Goal: Task Accomplishment & Management: Use online tool/utility

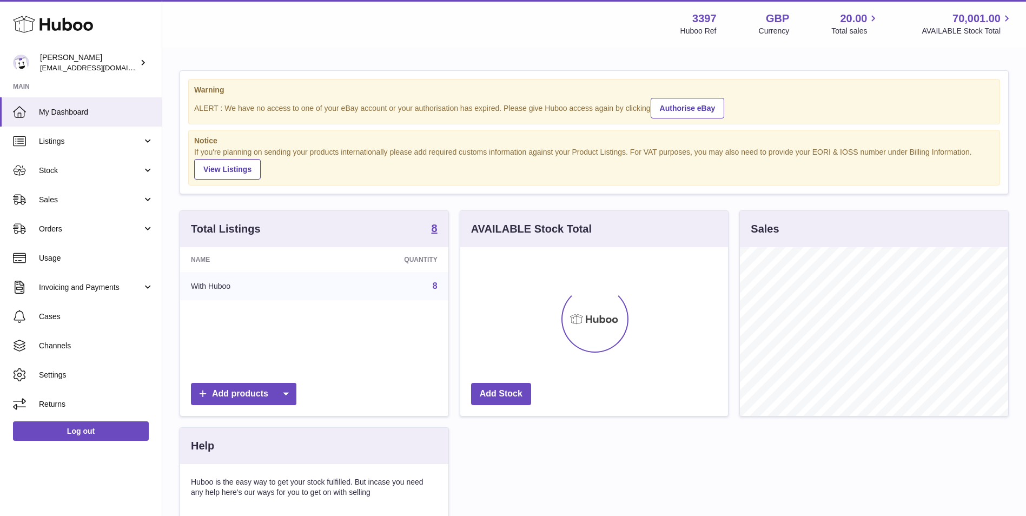
scroll to position [169, 268]
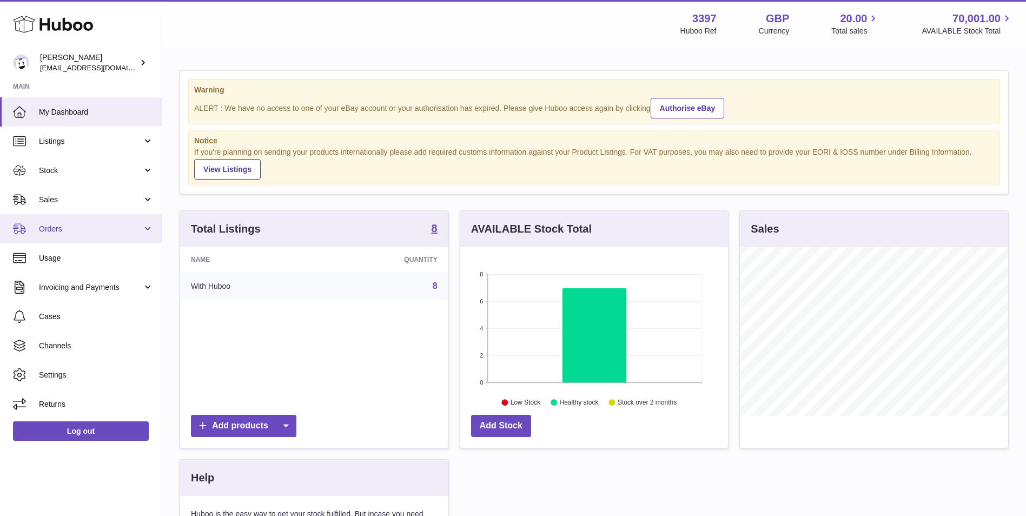
click at [91, 224] on span "Orders" at bounding box center [90, 229] width 103 height 10
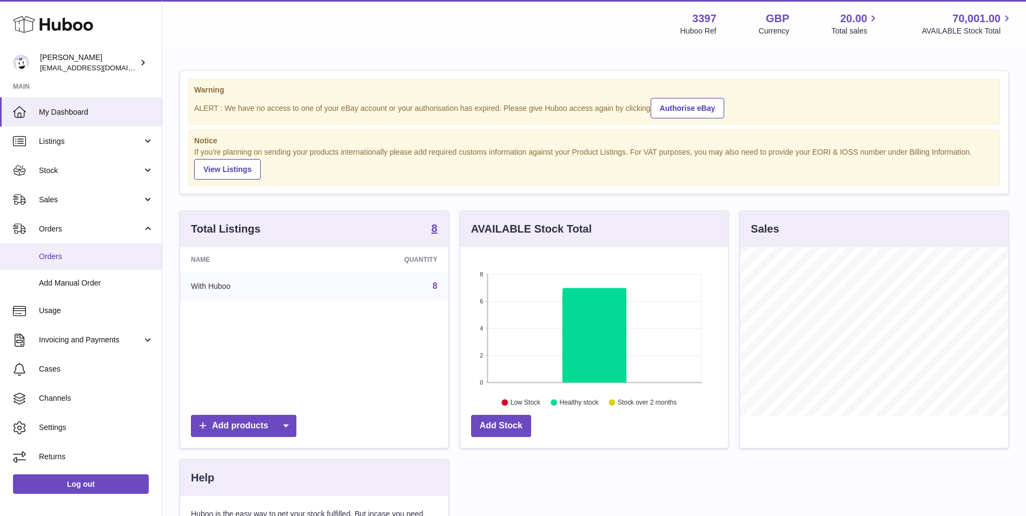
click at [74, 257] on span "Orders" at bounding box center [96, 256] width 115 height 10
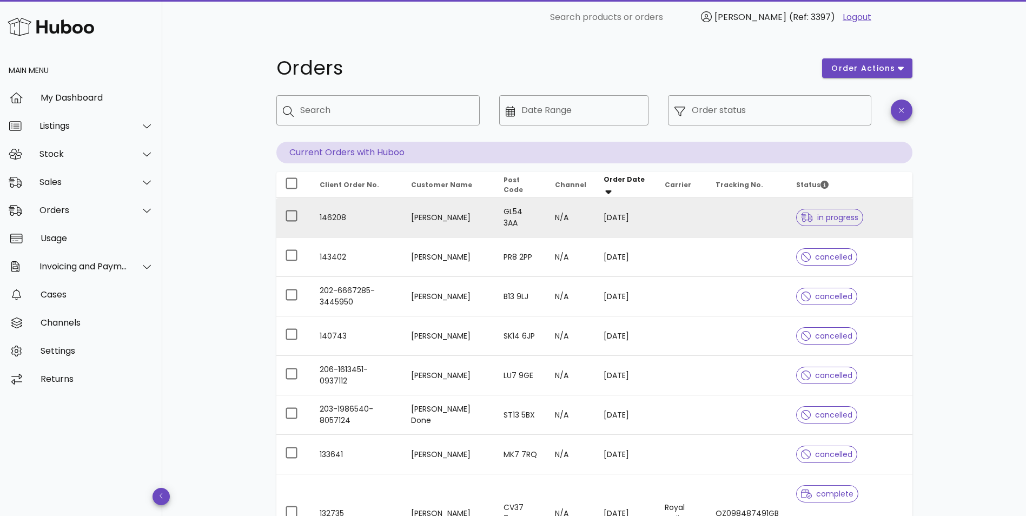
click at [546, 220] on td "N/A" at bounding box center [570, 217] width 49 height 39
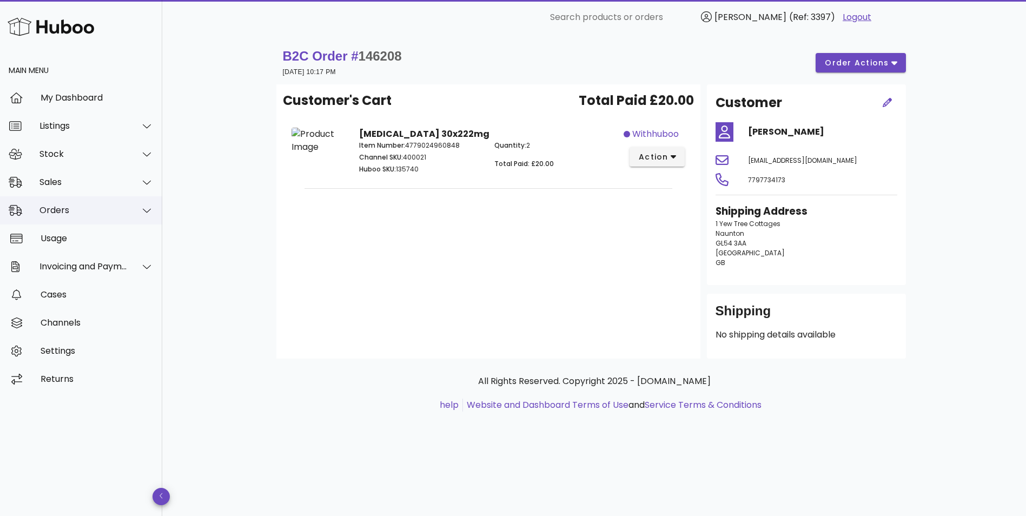
click at [52, 211] on div "Orders" at bounding box center [83, 210] width 88 height 10
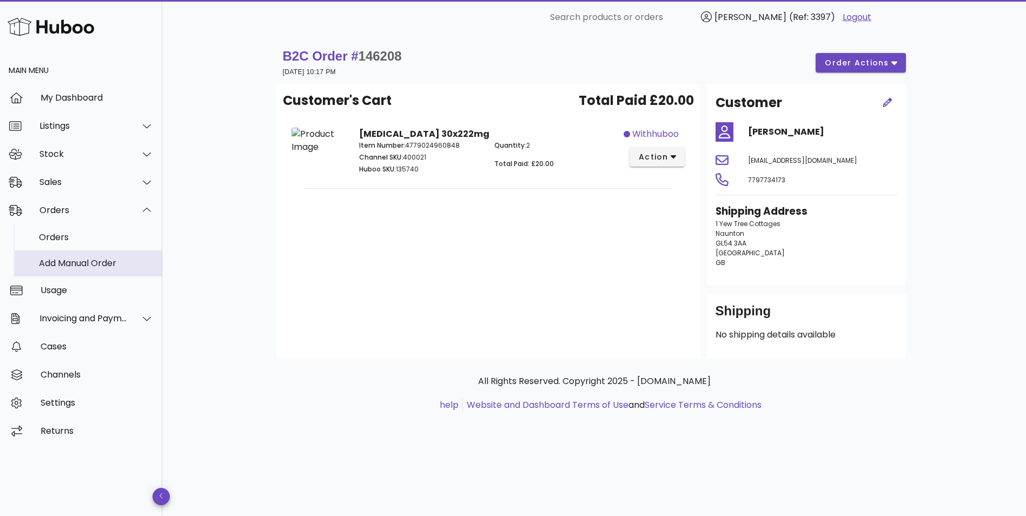
click at [53, 265] on div "Add Manual Order" at bounding box center [96, 263] width 115 height 10
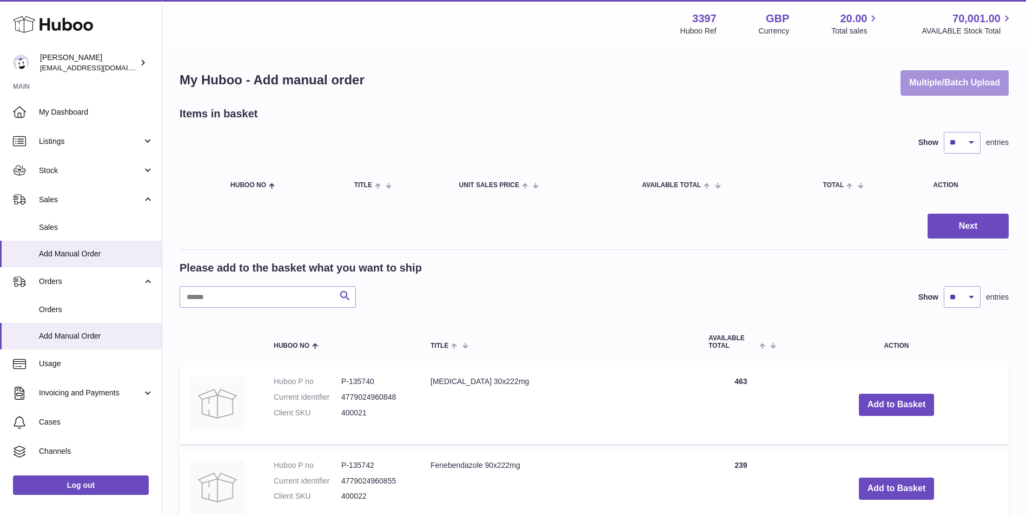
click at [952, 80] on button "Multiple/Batch Upload" at bounding box center [954, 82] width 108 height 25
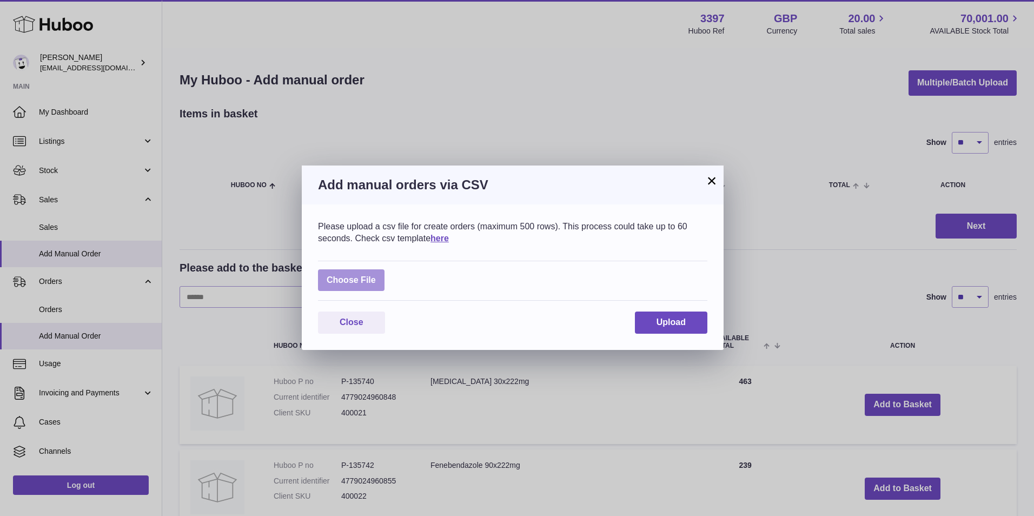
click at [344, 281] on label at bounding box center [351, 280] width 67 height 22
click at [376, 275] on input "file" at bounding box center [376, 275] width 1 height 1
type input "**********"
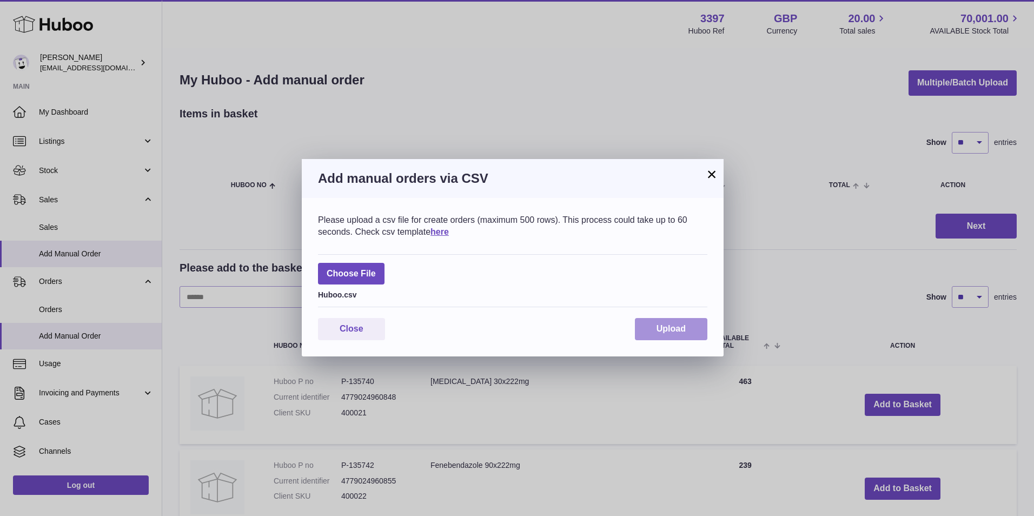
click at [664, 328] on span "Upload" at bounding box center [670, 328] width 29 height 9
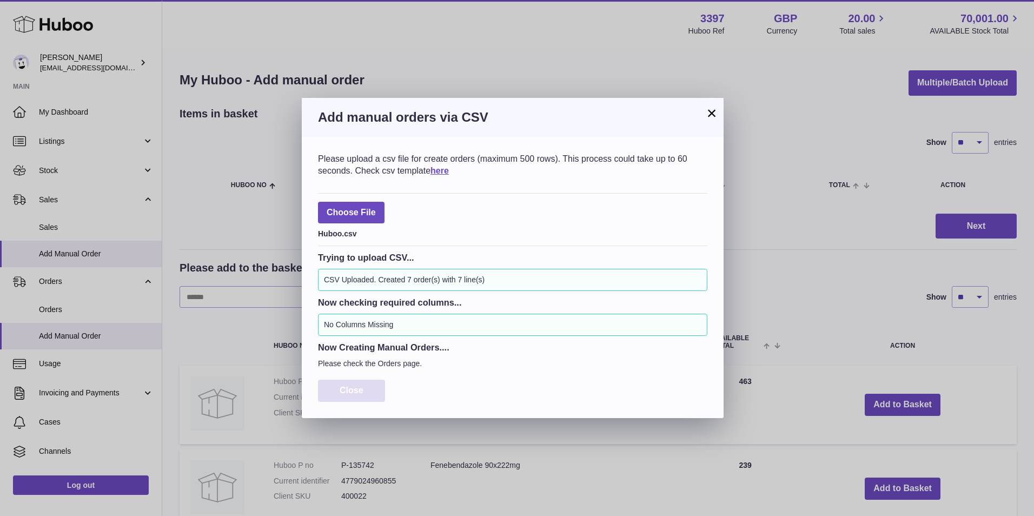
click at [356, 394] on span "Close" at bounding box center [352, 389] width 24 height 9
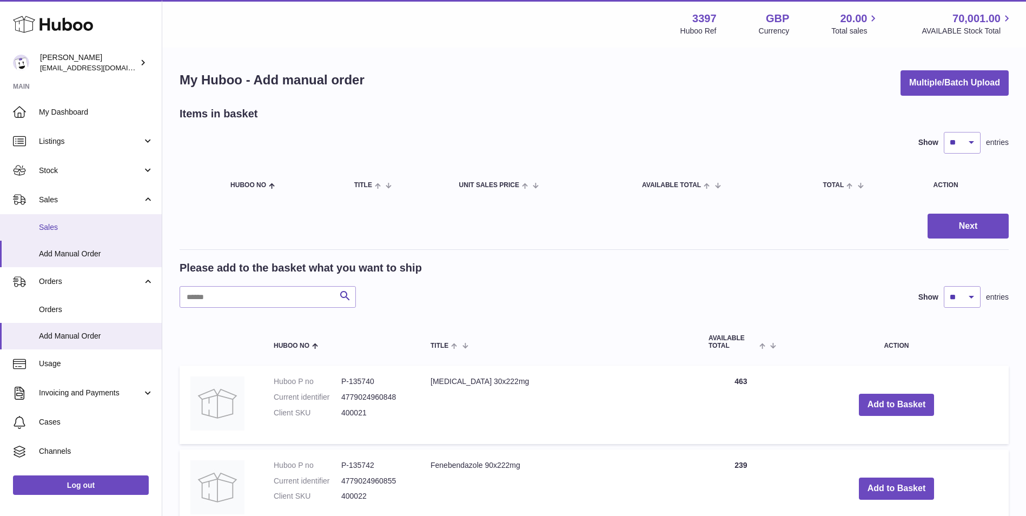
click at [48, 230] on span "Sales" at bounding box center [96, 227] width 115 height 10
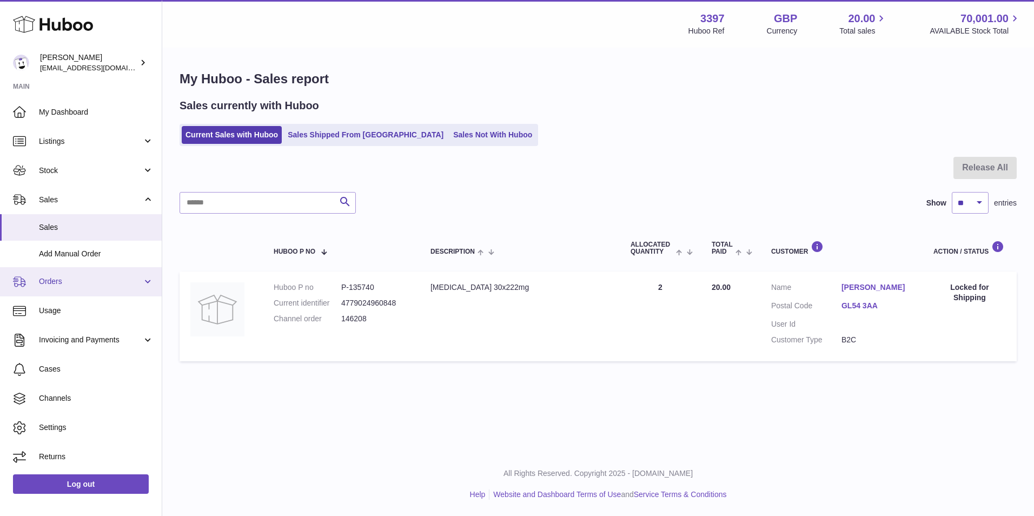
click at [52, 277] on span "Orders" at bounding box center [90, 281] width 103 height 10
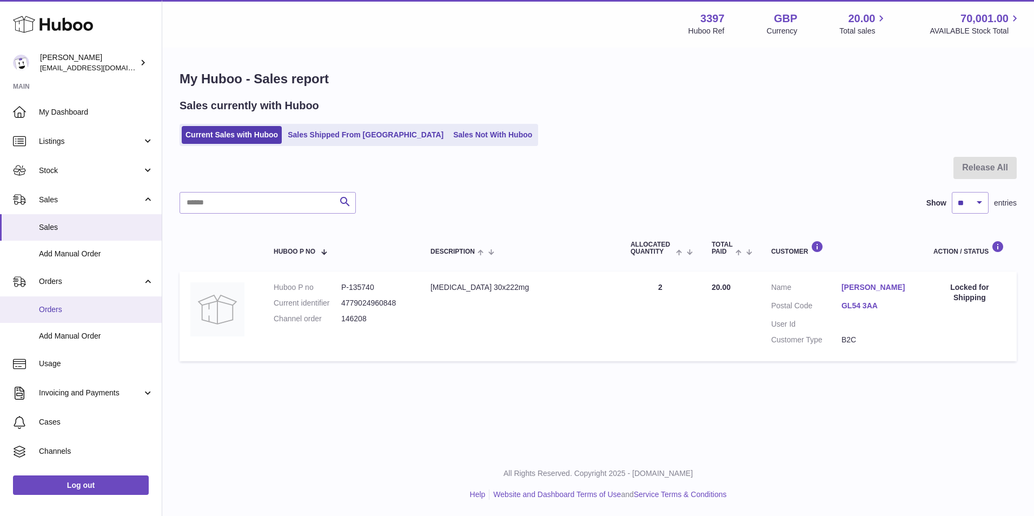
click at [52, 312] on span "Orders" at bounding box center [96, 309] width 115 height 10
